Goal: Task Accomplishment & Management: Complete application form

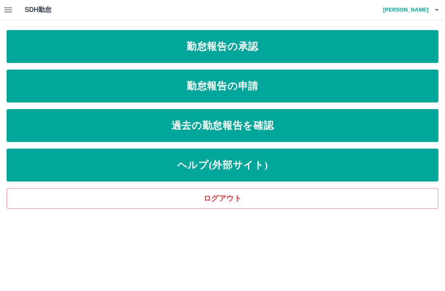
click at [248, 88] on link "勤怠報告の申請" at bounding box center [223, 86] width 432 height 33
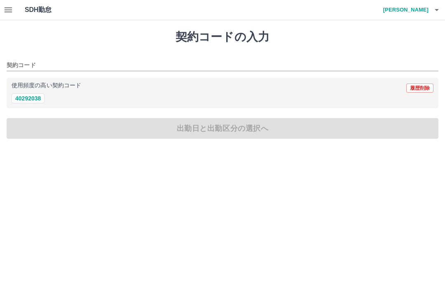
click at [30, 99] on button "40292038" at bounding box center [28, 99] width 33 height 10
type input "********"
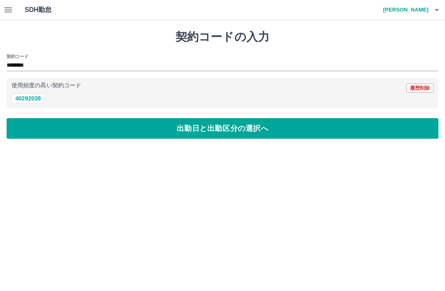
click at [181, 130] on button "出勤日と出勤区分の選択へ" at bounding box center [223, 128] width 432 height 21
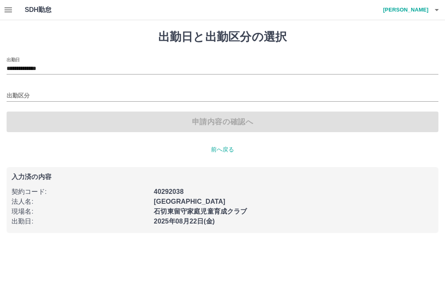
click at [26, 91] on input "出勤区分" at bounding box center [223, 96] width 432 height 10
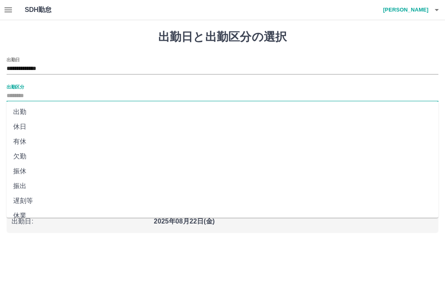
click at [34, 112] on li "出勤" at bounding box center [223, 112] width 432 height 15
type input "**"
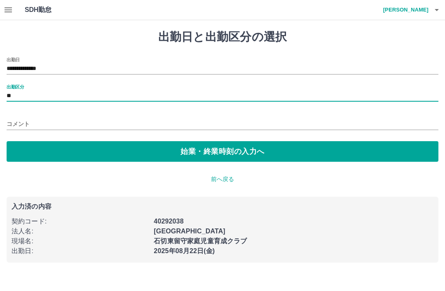
click at [206, 156] on button "始業・終業時刻の入力へ" at bounding box center [223, 151] width 432 height 21
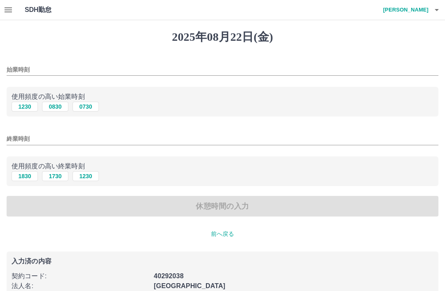
click at [91, 109] on button "0730" at bounding box center [86, 107] width 26 height 10
type input "****"
click at [58, 180] on button "1730" at bounding box center [55, 176] width 26 height 10
type input "****"
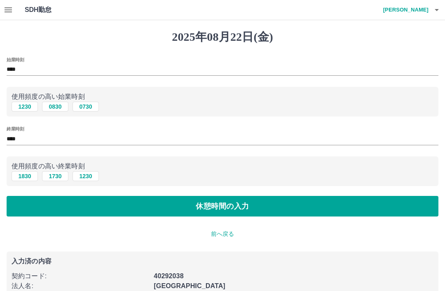
click at [242, 211] on button "休憩時間の入力" at bounding box center [223, 206] width 432 height 21
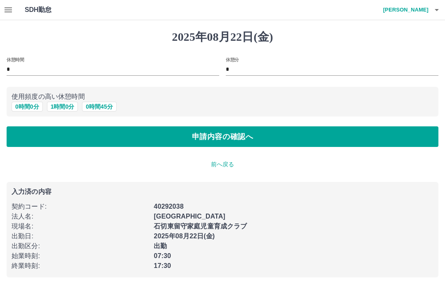
click at [67, 110] on button "1 時間 0 分" at bounding box center [62, 107] width 31 height 10
type input "*"
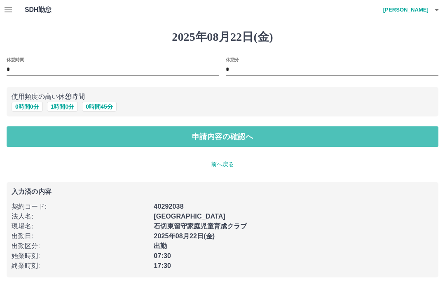
click at [251, 137] on button "申請内容の確認へ" at bounding box center [223, 136] width 432 height 21
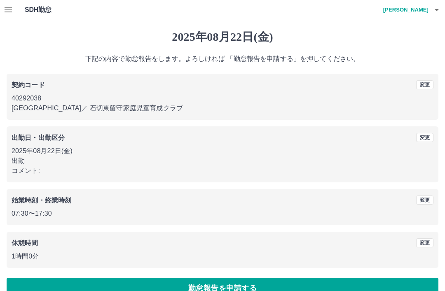
click at [318, 203] on div "始業時刻・終業時刻" at bounding box center [170, 201] width 316 height 10
click at [293, 289] on button "勤怠報告を申請する" at bounding box center [223, 288] width 432 height 21
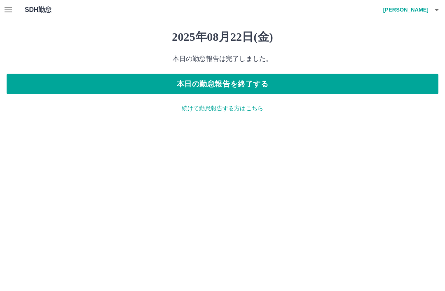
click at [6, 7] on icon "button" at bounding box center [8, 10] width 10 height 10
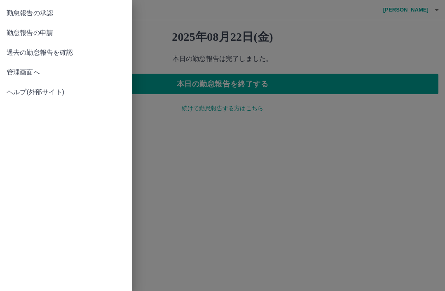
click at [54, 12] on span "勤怠報告の承認" at bounding box center [66, 13] width 119 height 10
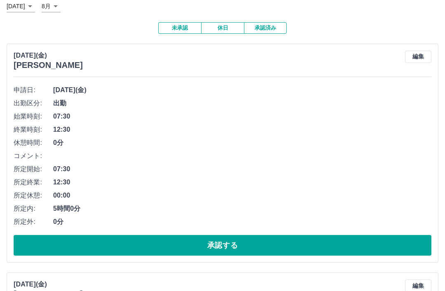
scroll to position [54, 0]
click at [253, 245] on button "承認する" at bounding box center [223, 245] width 418 height 21
click at [285, 241] on button "承認する" at bounding box center [223, 245] width 418 height 21
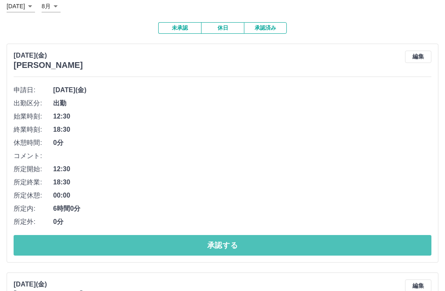
click at [261, 244] on button "承認する" at bounding box center [223, 245] width 418 height 21
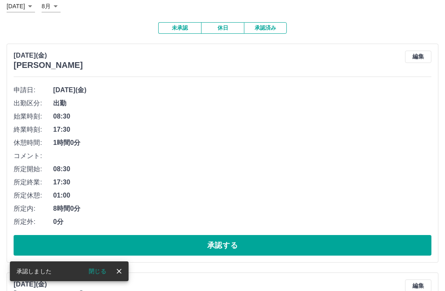
click at [258, 242] on button "承認する" at bounding box center [223, 245] width 418 height 21
click at [260, 245] on button "承認する" at bounding box center [223, 245] width 418 height 21
click at [238, 245] on button "承認する" at bounding box center [223, 245] width 418 height 21
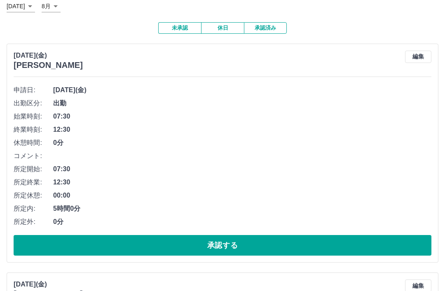
click at [246, 241] on button "承認する" at bounding box center [223, 245] width 418 height 21
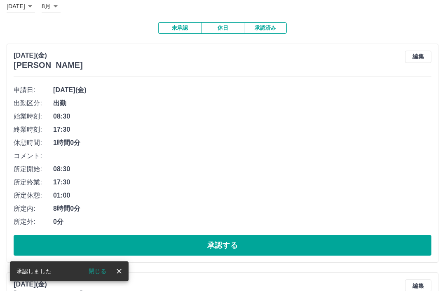
click at [240, 246] on button "承認する" at bounding box center [223, 245] width 418 height 21
click at [248, 244] on button "承認する" at bounding box center [223, 245] width 418 height 21
click at [262, 243] on button "承認する" at bounding box center [223, 245] width 418 height 21
click at [234, 243] on button "承認する" at bounding box center [223, 245] width 418 height 21
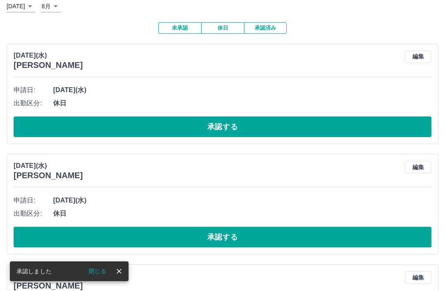
click at [239, 130] on button "承認する" at bounding box center [223, 127] width 418 height 21
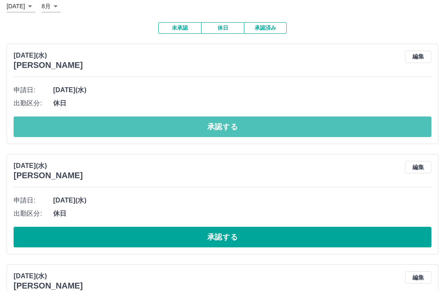
click at [262, 124] on button "承認する" at bounding box center [223, 127] width 418 height 21
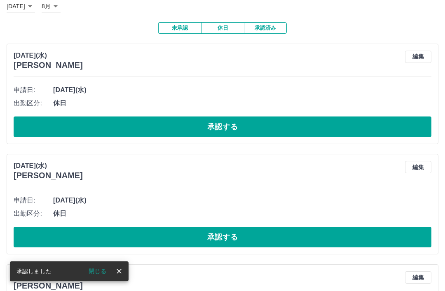
click at [276, 124] on button "承認する" at bounding box center [223, 127] width 418 height 21
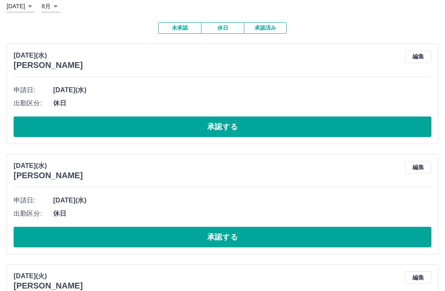
click at [238, 126] on button "承認する" at bounding box center [223, 127] width 418 height 21
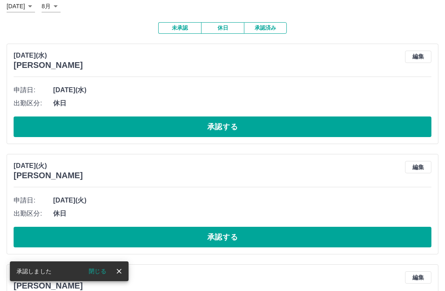
click at [242, 119] on button "承認する" at bounding box center [223, 127] width 418 height 21
click at [254, 122] on button "承認する" at bounding box center [223, 127] width 418 height 21
click at [259, 123] on button "承認する" at bounding box center [223, 127] width 418 height 21
click at [253, 124] on button "承認する" at bounding box center [223, 127] width 418 height 21
click at [259, 123] on button "承認する" at bounding box center [223, 127] width 418 height 21
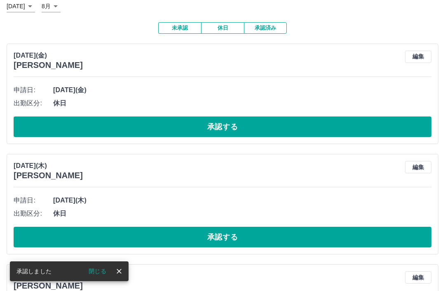
click at [258, 124] on button "承認する" at bounding box center [223, 127] width 418 height 21
click at [258, 123] on button "承認する" at bounding box center [223, 127] width 418 height 21
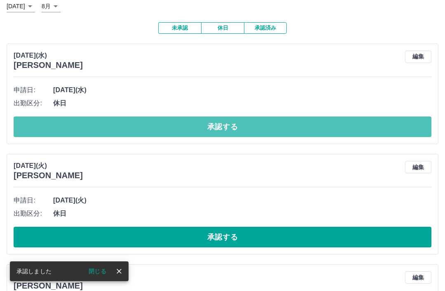
click at [257, 124] on button "承認する" at bounding box center [223, 127] width 418 height 21
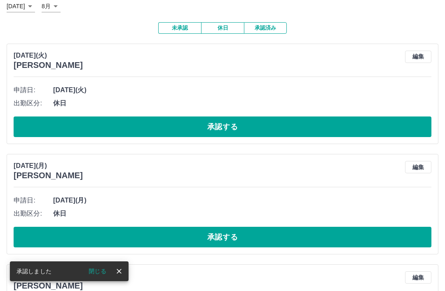
click at [257, 123] on button "承認する" at bounding box center [223, 127] width 418 height 21
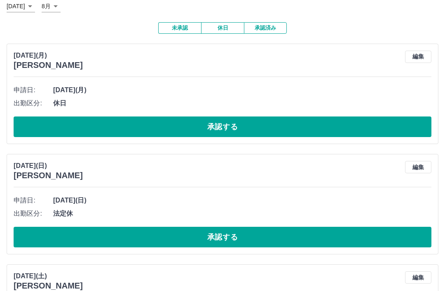
click at [261, 120] on button "承認する" at bounding box center [223, 127] width 418 height 21
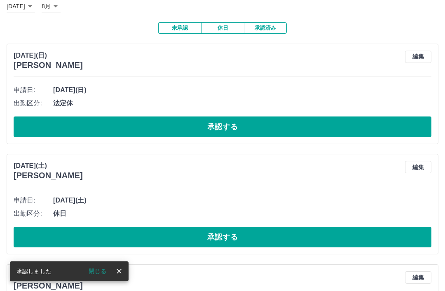
click at [261, 123] on button "承認する" at bounding box center [223, 127] width 418 height 21
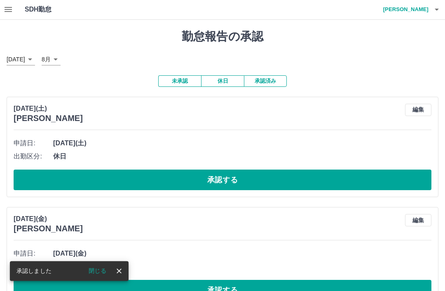
scroll to position [26, 0]
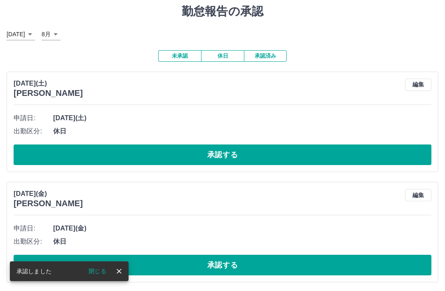
click at [246, 150] on button "承認する" at bounding box center [223, 155] width 418 height 21
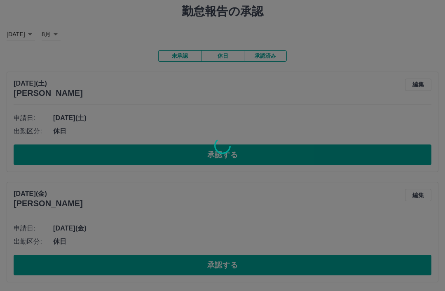
scroll to position [0, 0]
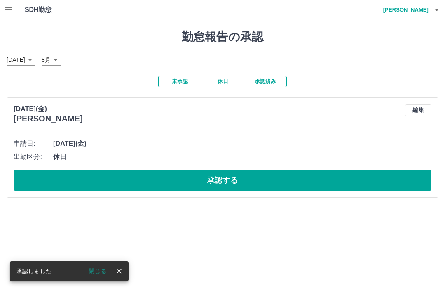
click at [246, 175] on button "承認する" at bounding box center [223, 180] width 418 height 21
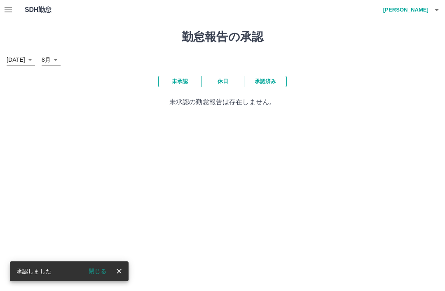
click at [438, 13] on icon "button" at bounding box center [437, 10] width 10 height 10
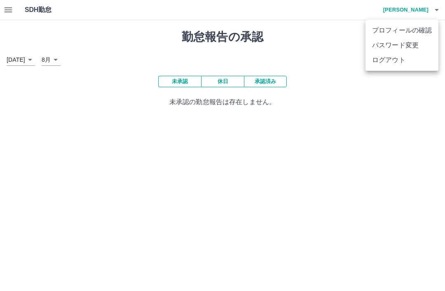
click at [407, 59] on li "ログアウト" at bounding box center [401, 60] width 73 height 15
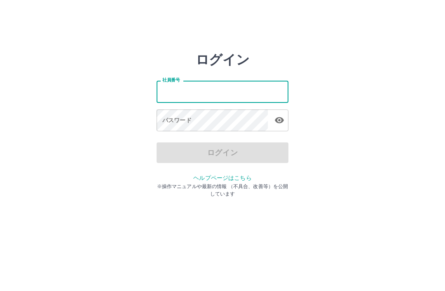
click at [203, 87] on input "社員番号" at bounding box center [223, 92] width 132 height 22
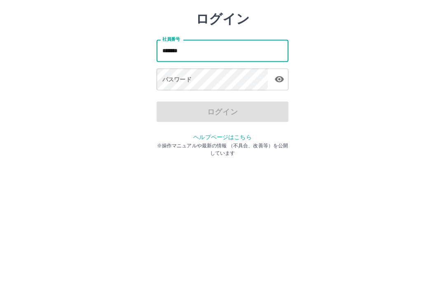
type input "*******"
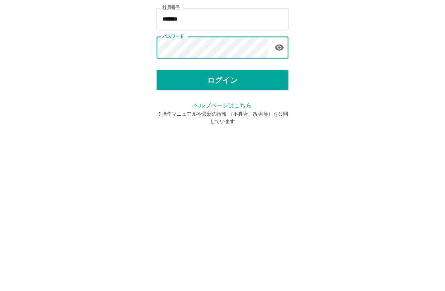
click at [232, 143] on button "ログイン" at bounding box center [223, 153] width 132 height 21
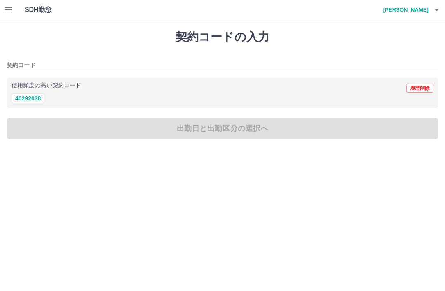
click at [29, 97] on button "40292038" at bounding box center [28, 99] width 33 height 10
type input "********"
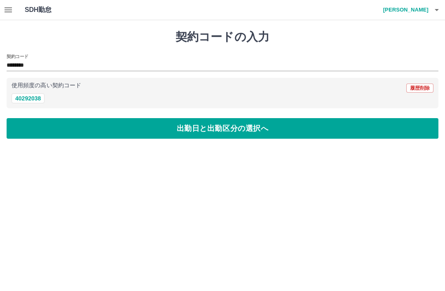
click at [138, 126] on button "出勤日と出勤区分の選択へ" at bounding box center [223, 128] width 432 height 21
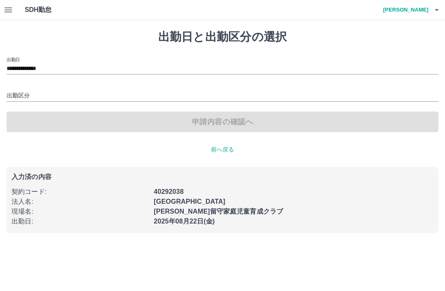
click at [27, 91] on input "出勤区分" at bounding box center [223, 96] width 432 height 10
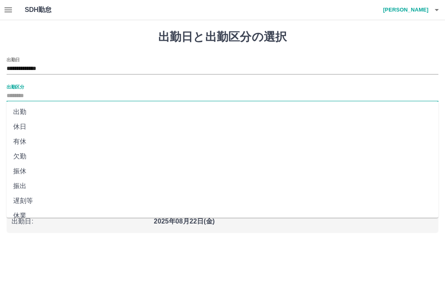
click at [23, 101] on input "出勤区分" at bounding box center [223, 96] width 432 height 10
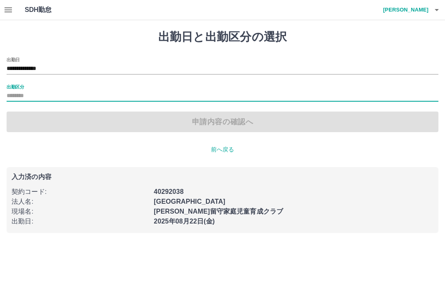
click at [19, 86] on label "出勤区分" at bounding box center [15, 87] width 17 height 6
click at [19, 91] on input "出勤区分" at bounding box center [223, 96] width 432 height 10
click at [209, 125] on div "申請内容の確認へ" at bounding box center [223, 122] width 432 height 21
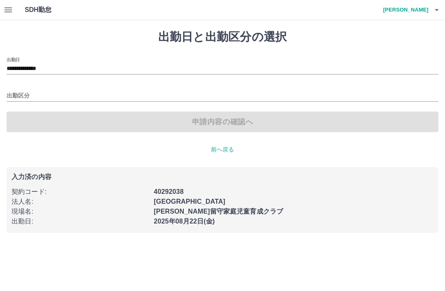
click at [221, 149] on p "前へ戻る" at bounding box center [223, 149] width 432 height 9
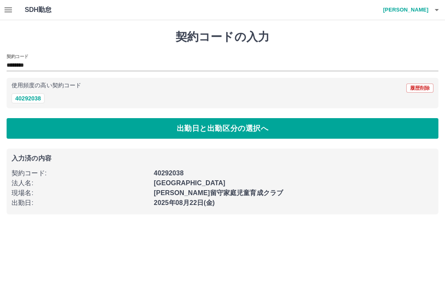
click at [176, 127] on button "出勤日と出勤区分の選択へ" at bounding box center [223, 128] width 432 height 21
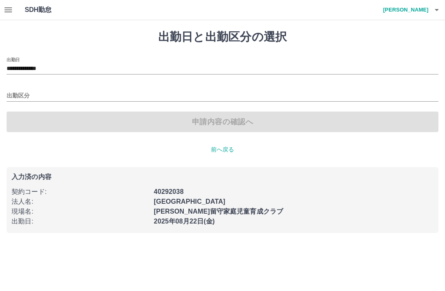
click at [222, 145] on p "前へ戻る" at bounding box center [223, 149] width 432 height 9
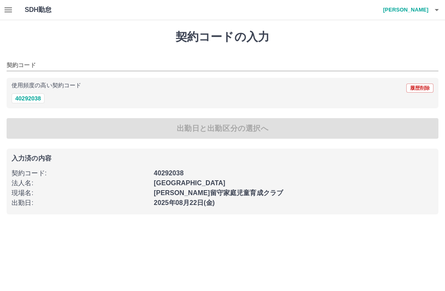
type input "********"
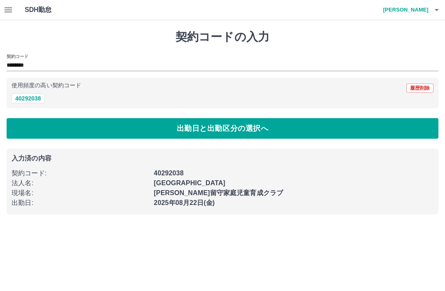
click at [30, 91] on div "使用頻度の高い契約コード 履歴削除" at bounding box center [223, 88] width 422 height 11
click at [27, 94] on button "40292038" at bounding box center [28, 99] width 33 height 10
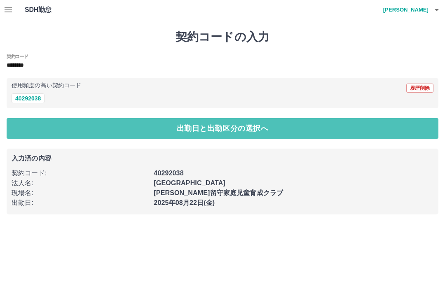
click at [181, 129] on button "出勤日と出勤区分の選択へ" at bounding box center [223, 128] width 432 height 21
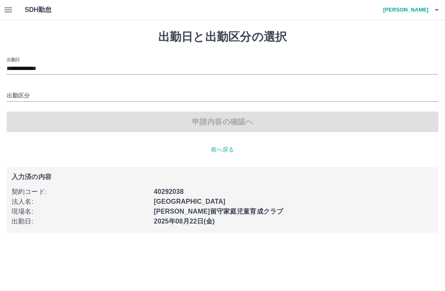
click at [16, 95] on input "出勤区分" at bounding box center [223, 96] width 432 height 10
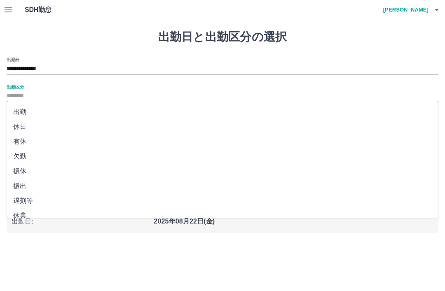
click at [24, 114] on li "出勤" at bounding box center [223, 112] width 432 height 15
type input "**"
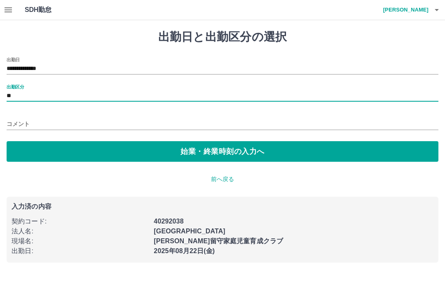
click at [133, 154] on button "始業・終業時刻の入力へ" at bounding box center [223, 151] width 432 height 21
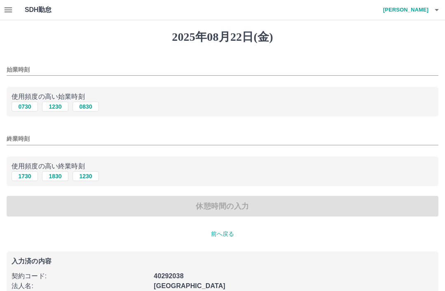
click at [83, 111] on button "0830" at bounding box center [86, 107] width 26 height 10
type input "****"
click at [32, 174] on button "1730" at bounding box center [25, 176] width 26 height 10
type input "****"
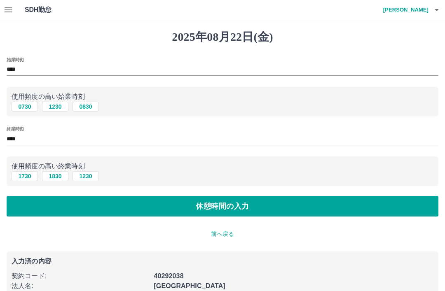
click at [191, 211] on button "休憩時間の入力" at bounding box center [223, 206] width 432 height 21
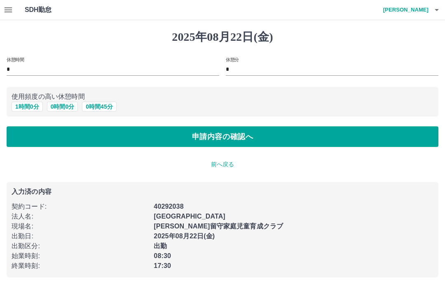
click at [33, 104] on button "1 時間 0 分" at bounding box center [27, 107] width 31 height 10
type input "*"
click at [164, 136] on button "申請内容の確認へ" at bounding box center [223, 136] width 432 height 21
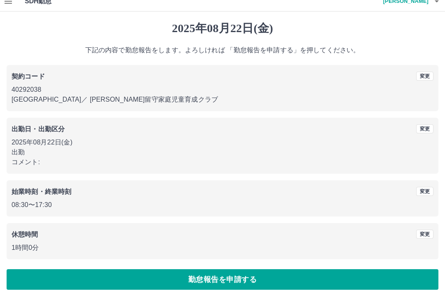
scroll to position [17, 0]
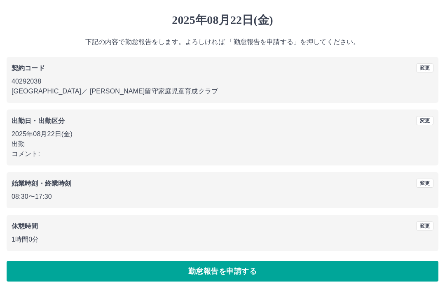
click at [110, 268] on button "勤怠報告を申請する" at bounding box center [223, 271] width 432 height 21
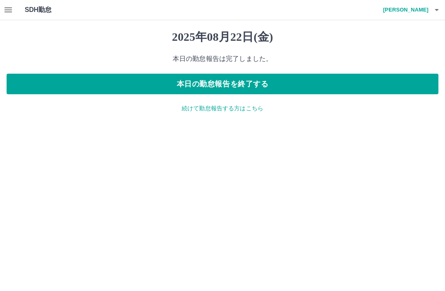
click at [147, 81] on button "本日の勤怠報告を終了する" at bounding box center [223, 84] width 432 height 21
